Goal: Information Seeking & Learning: Find specific fact

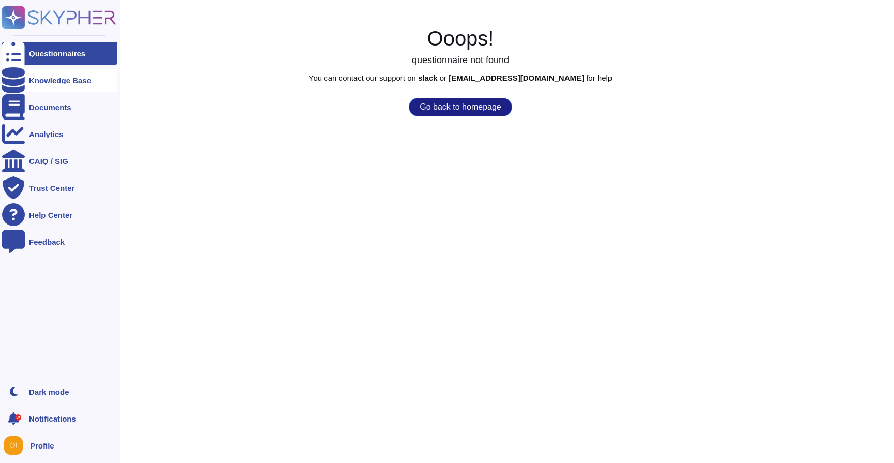
click at [24, 80] on div at bounding box center [13, 80] width 23 height 23
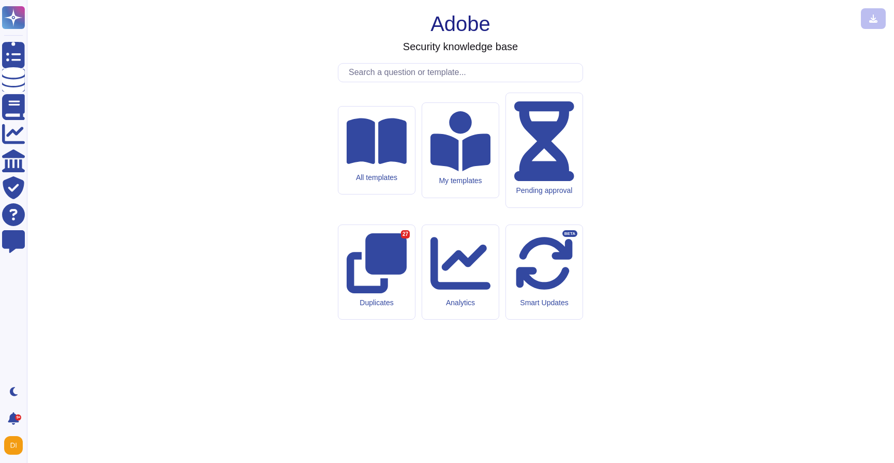
click at [366, 82] on input "text" at bounding box center [462, 73] width 239 height 18
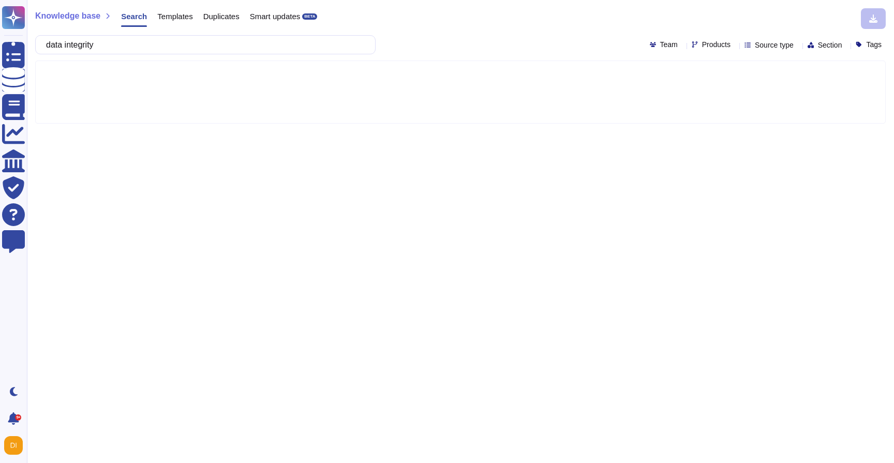
type input "data integrity"
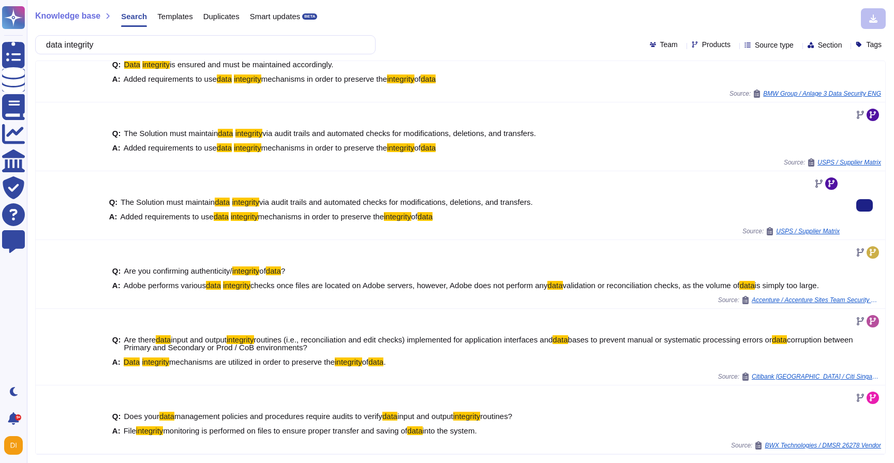
scroll to position [114, 0]
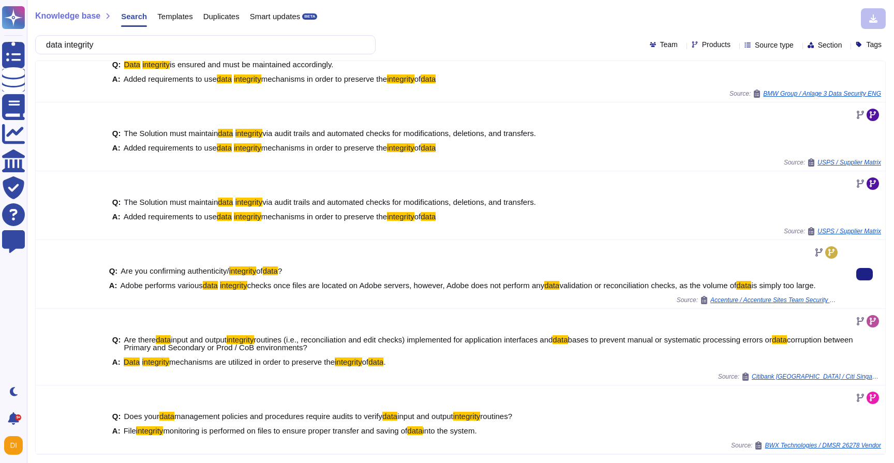
click at [228, 281] on mark "integrity" at bounding box center [233, 285] width 27 height 9
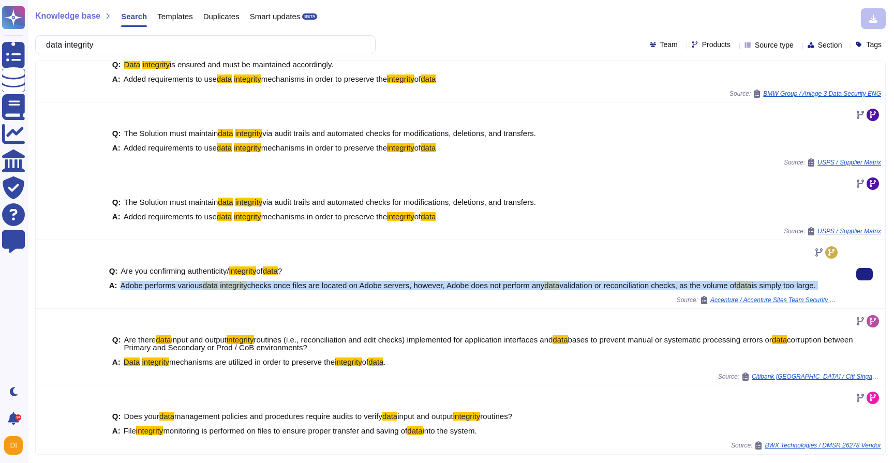
copy span "Adobe performs various data integrity checks once files are located on Adobe se…"
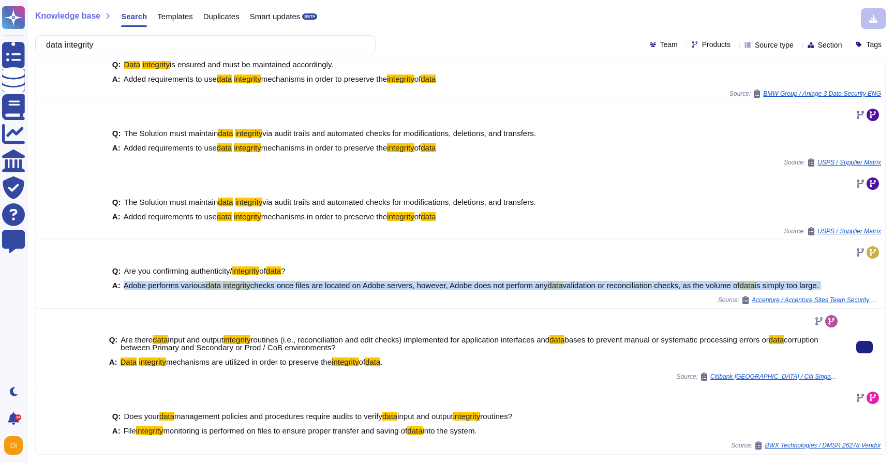
scroll to position [106, 0]
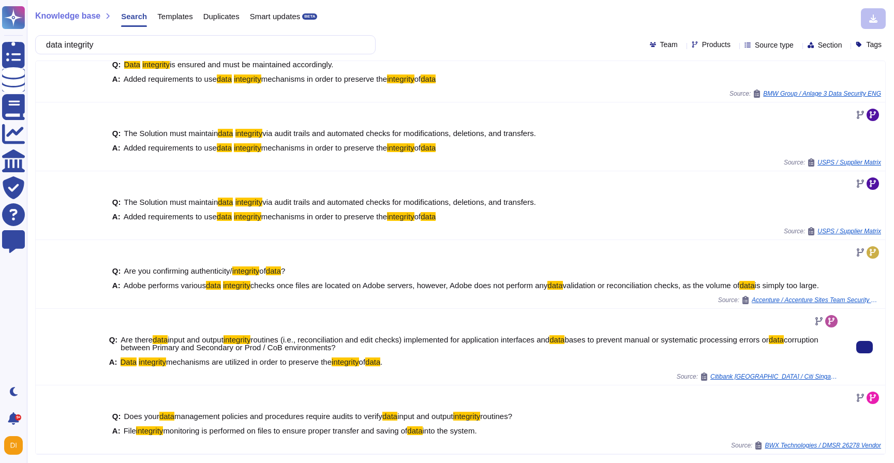
click at [346, 358] on mark "integrity" at bounding box center [345, 361] width 27 height 9
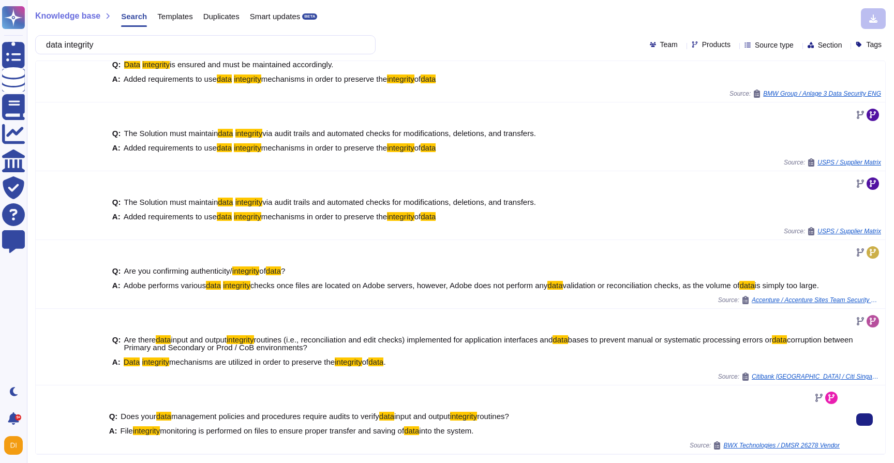
click at [393, 432] on span "monitoring is performed on files to ensure proper transfer and saving of" at bounding box center [282, 430] width 244 height 9
copy span "File integrity monitoring is performed on files to ensure proper transfer and s…"
